Goal: Information Seeking & Learning: Check status

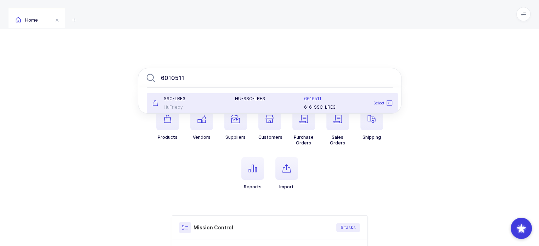
type input "6010511"
click at [234, 104] on div "HU-SSC-LRE3" at bounding box center [265, 103] width 69 height 14
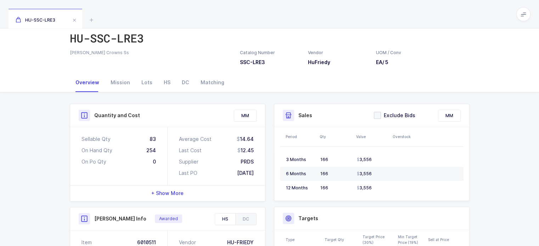
scroll to position [30, 0]
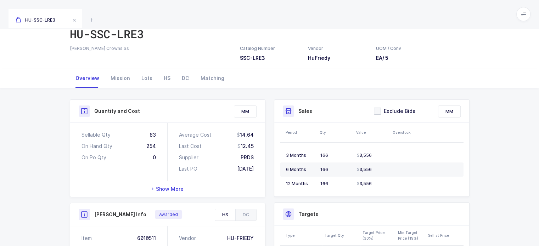
drag, startPoint x: 157, startPoint y: 164, endPoint x: 164, endPoint y: 160, distance: 7.7
click at [164, 160] on div "Sellable Qty 83 On Hand Qty 254 On Po Qty 0" at bounding box center [118, 152] width 97 height 58
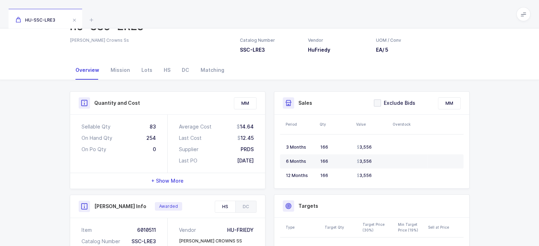
scroll to position [25, 0]
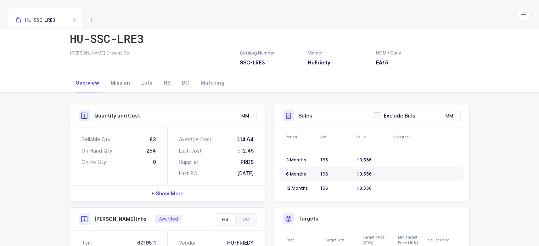
click at [126, 89] on div "Mission" at bounding box center [120, 82] width 31 height 19
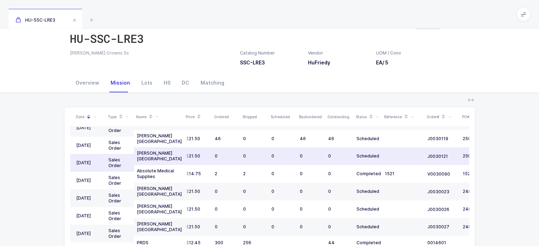
scroll to position [92, 0]
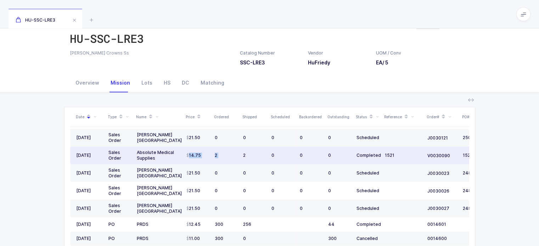
drag, startPoint x: 189, startPoint y: 151, endPoint x: 240, endPoint y: 162, distance: 51.4
click at [240, 162] on tr "[DATE] Sales Order Absolute Medical Supplies 14.75 2 2 0 0 0 Completed 1521 V00…" at bounding box center [293, 156] width 447 height 18
click at [240, 162] on td "2" at bounding box center [254, 156] width 28 height 18
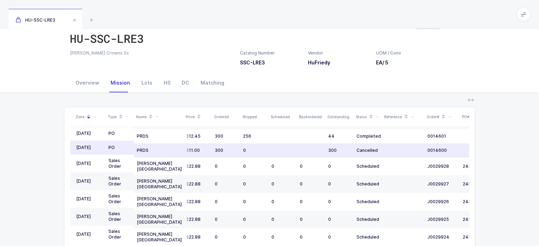
scroll to position [0, 0]
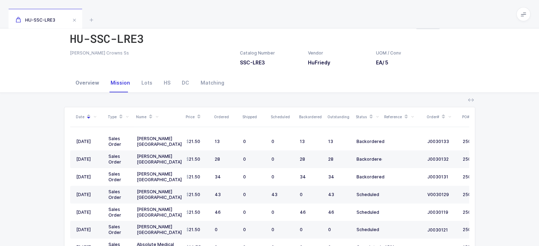
click at [78, 82] on div "Overview" at bounding box center [87, 82] width 35 height 19
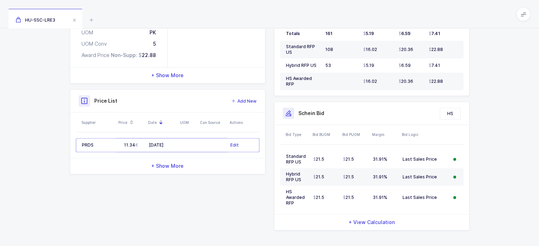
scroll to position [264, 0]
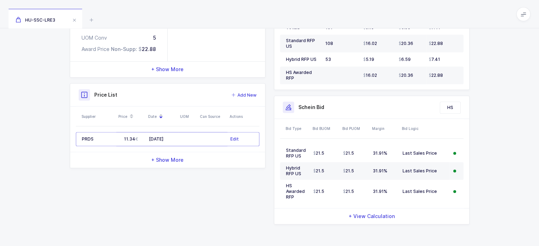
drag, startPoint x: 198, startPoint y: 192, endPoint x: 194, endPoint y: 187, distance: 6.5
click at [194, 187] on div "Quantity and Cost MM Sellable Qty 83 On Hand Qty 254 On Po Qty 0 Average Cost 1…" at bounding box center [270, 47] width 408 height 365
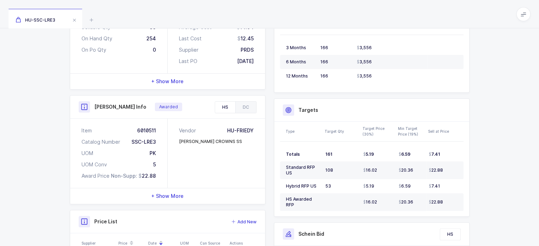
scroll to position [0, 0]
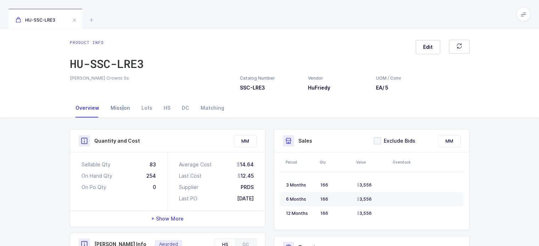
click at [121, 109] on div "Mission" at bounding box center [120, 108] width 31 height 19
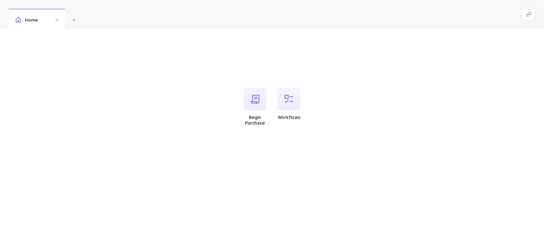
click at [243, 101] on li "Begin Purchase" at bounding box center [255, 107] width 34 height 38
click at [255, 99] on icon "button" at bounding box center [255, 99] width 9 height 9
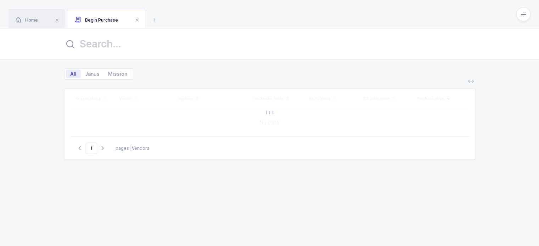
click at [227, 45] on input "text" at bounding box center [269, 43] width 411 height 17
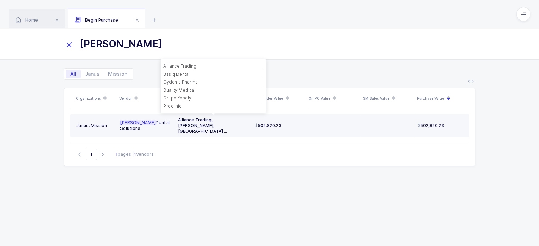
type input "garrison"
click at [238, 124] on div "Alliance Trading, Basiq Dental, Cydonia ..." at bounding box center [214, 125] width 72 height 17
click at [262, 124] on span "502,820.23" at bounding box center [268, 126] width 26 height 6
click at [271, 126] on td "502,820.23" at bounding box center [279, 125] width 54 height 23
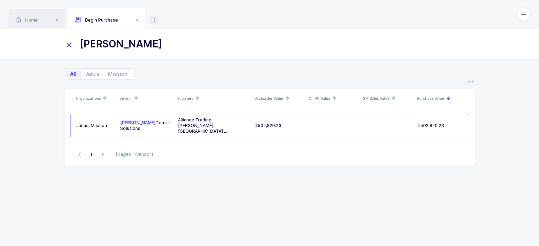
click at [154, 18] on icon at bounding box center [154, 20] width 9 height 9
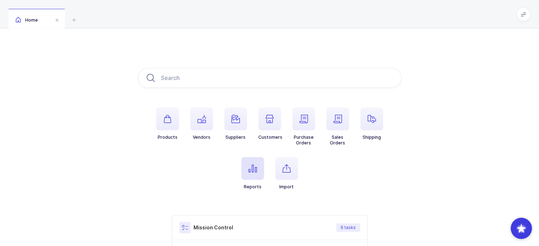
click at [247, 180] on button "Reports" at bounding box center [252, 173] width 23 height 33
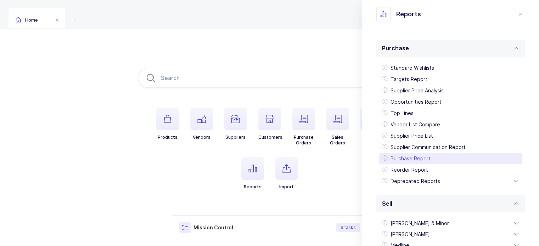
click at [414, 156] on div "Purchase Report" at bounding box center [450, 158] width 143 height 11
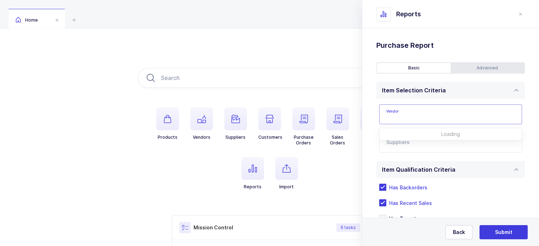
click at [436, 113] on input "text" at bounding box center [450, 115] width 143 height 20
click at [420, 137] on span "Garrison Dental Solutions" at bounding box center [428, 138] width 83 height 6
type input "Garrison Dental Solutions"
click at [420, 137] on div at bounding box center [442, 143] width 126 height 16
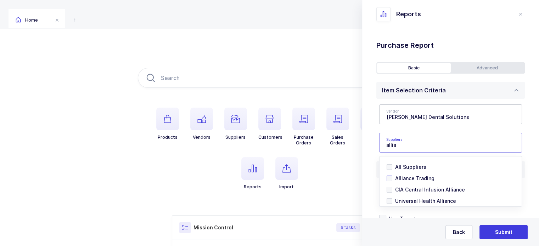
type input "allia"
click at [398, 176] on span "Alliance Trading" at bounding box center [414, 178] width 39 height 6
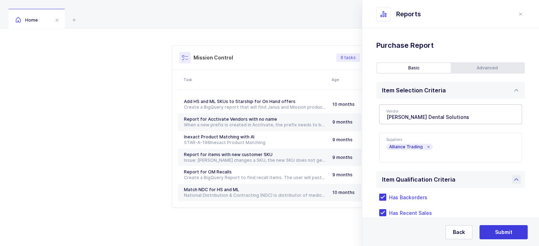
scroll to position [148, 0]
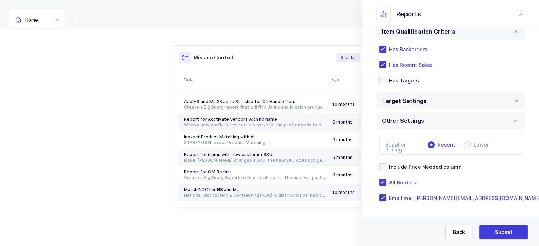
click at [420, 59] on div "Has Backorders Has Recent Sales Has Targets" at bounding box center [450, 65] width 149 height 50
click at [420, 62] on span "Has Recent Sales" at bounding box center [409, 65] width 46 height 7
click at [386, 61] on input "Has Recent Sales" at bounding box center [386, 61] width 0 height 0
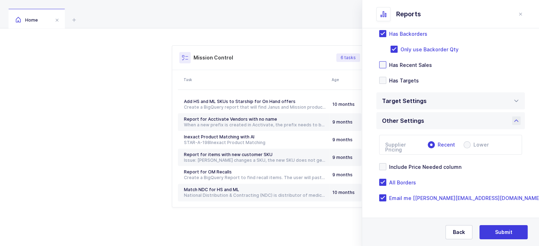
scroll to position [0, 0]
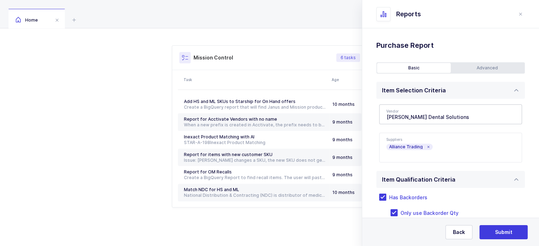
click at [472, 63] on div "Basic Advanced" at bounding box center [450, 67] width 149 height 11
click at [472, 64] on div "Advanced" at bounding box center [488, 68] width 74 height 10
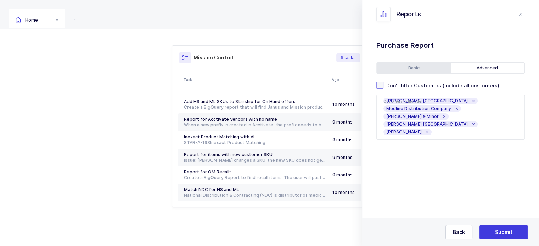
click at [434, 84] on span "Don't filter Customers (include all customers)" at bounding box center [441, 85] width 116 height 7
click at [383, 82] on input "Don't filter Customers (include all customers)" at bounding box center [383, 82] width 0 height 0
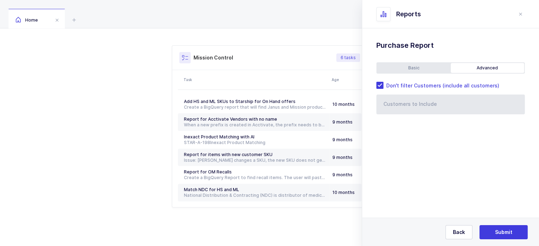
click at [430, 71] on div "Basic" at bounding box center [414, 68] width 74 height 10
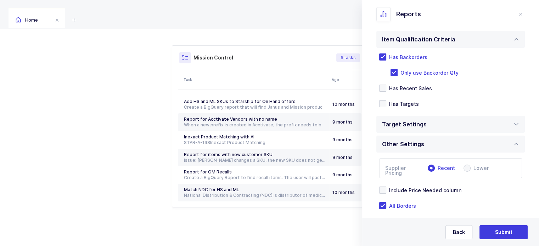
scroll to position [164, 0]
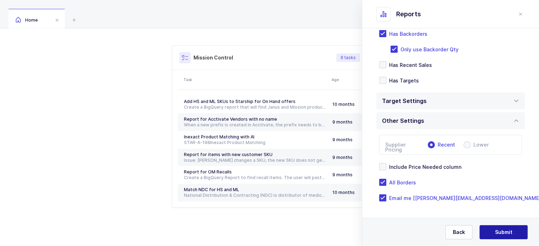
click at [516, 235] on button "Submit" at bounding box center [504, 232] width 48 height 14
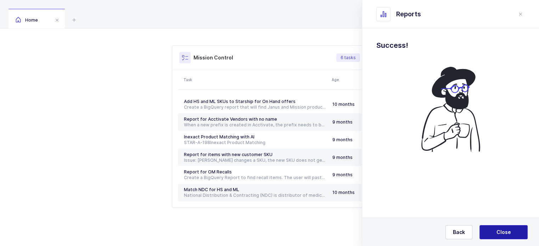
click at [492, 232] on button "Close" at bounding box center [504, 232] width 48 height 14
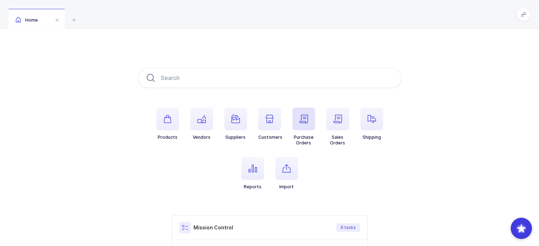
click at [301, 119] on icon "button" at bounding box center [303, 119] width 9 height 9
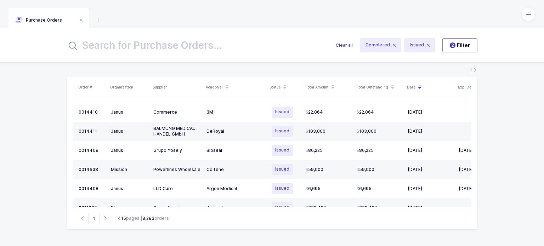
click at [213, 48] on input "text" at bounding box center [197, 45] width 261 height 17
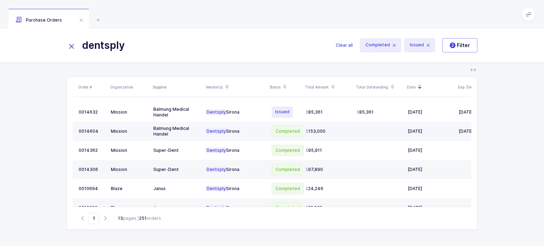
type input "dentsply"
click at [327, 130] on div "153,000" at bounding box center [328, 132] width 45 height 6
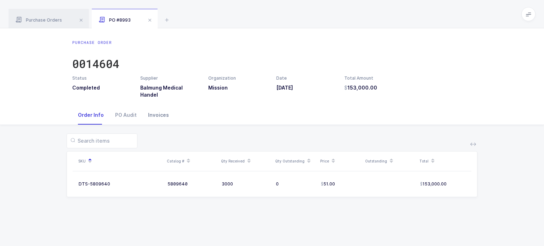
click at [155, 110] on div "Invoices" at bounding box center [158, 115] width 32 height 19
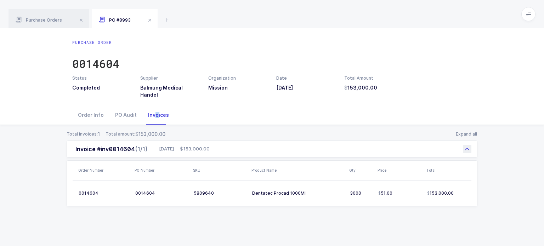
drag, startPoint x: 99, startPoint y: 140, endPoint x: 133, endPoint y: 141, distance: 33.7
click at [133, 145] on div "Invoice #inv0014604 (1/1)" at bounding box center [111, 149] width 72 height 9
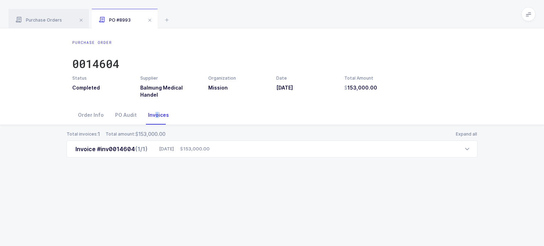
copy div "inv0014604"
